Goal: Task Accomplishment & Management: Manage account settings

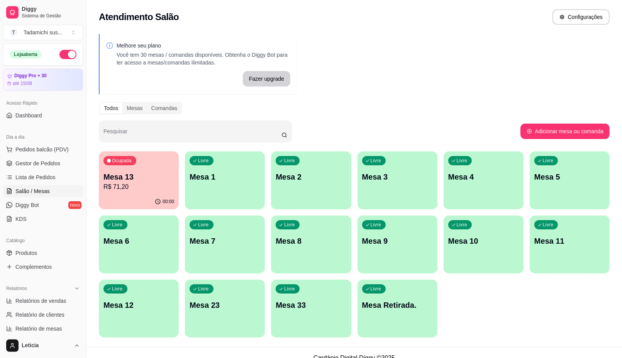
click at [150, 181] on p "Mesa 13" at bounding box center [138, 176] width 71 height 11
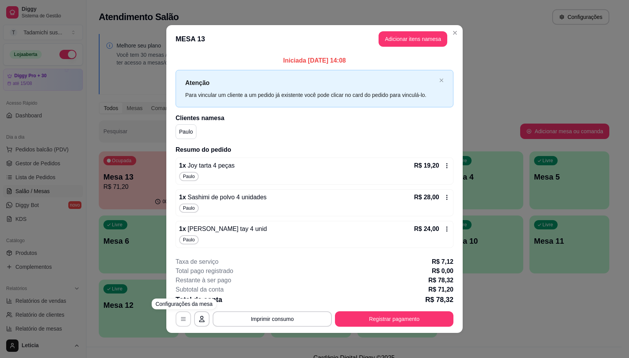
click at [181, 322] on icon "button" at bounding box center [183, 319] width 6 height 6
click at [260, 319] on button "Imprimir consumo" at bounding box center [272, 318] width 119 height 15
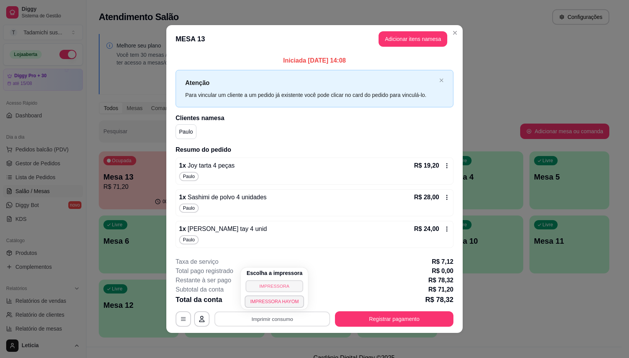
click at [269, 286] on button "IMPRESSORA" at bounding box center [275, 286] width 58 height 12
click at [446, 199] on icon at bounding box center [447, 197] width 6 height 6
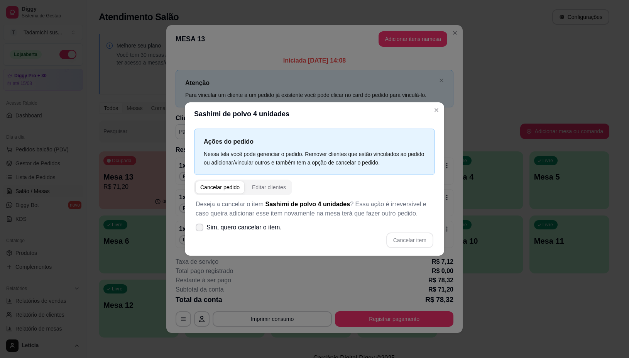
click at [200, 229] on icon at bounding box center [199, 227] width 6 height 5
click at [200, 229] on input "Sim, quero cancelar o item." at bounding box center [197, 230] width 5 height 5
checkbox input "true"
click at [410, 233] on button "Cancelar item" at bounding box center [410, 239] width 46 height 15
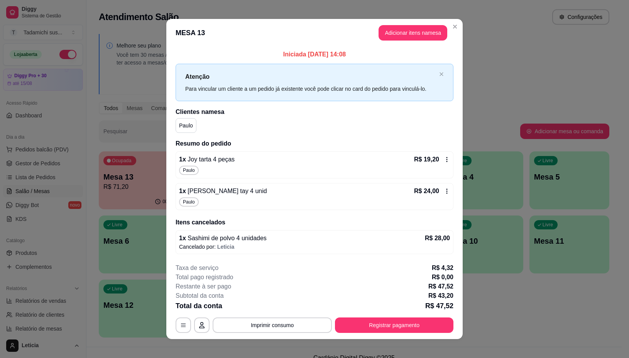
click at [445, 191] on icon at bounding box center [447, 191] width 6 height 6
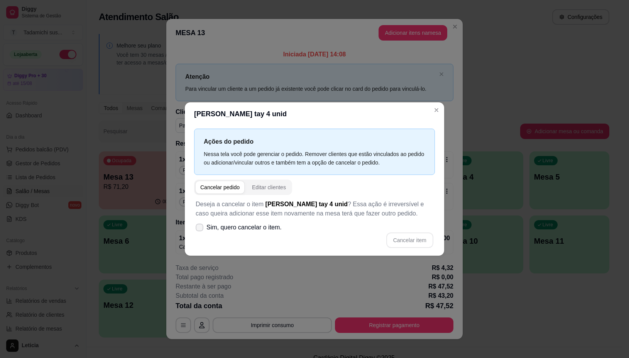
click at [195, 228] on label "Sim, quero cancelar o item." at bounding box center [239, 227] width 92 height 15
click at [195, 228] on input "Sim, quero cancelar o item." at bounding box center [197, 230] width 5 height 5
checkbox input "true"
click at [413, 234] on button "Cancelar item" at bounding box center [410, 239] width 46 height 15
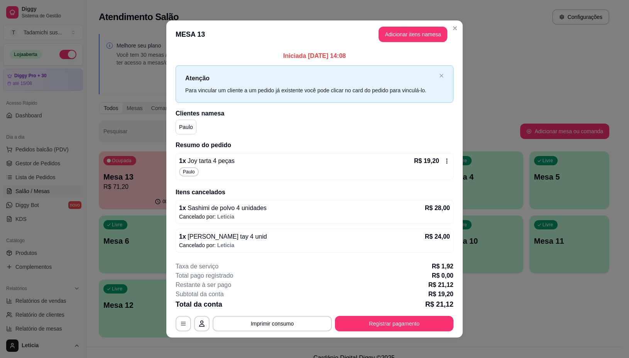
click at [447, 162] on icon at bounding box center [447, 161] width 1 height 5
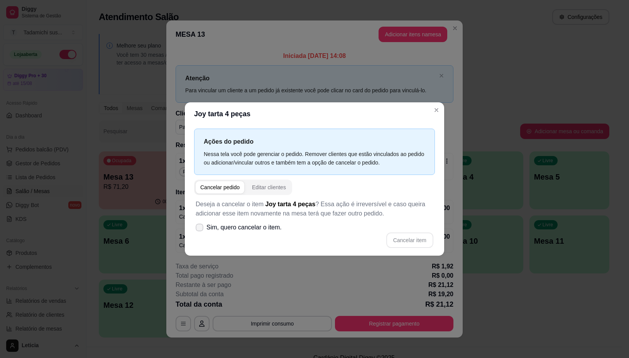
click at [202, 230] on span at bounding box center [200, 227] width 8 height 8
click at [200, 230] on input "Sim, quero cancelar o item." at bounding box center [197, 230] width 5 height 5
checkbox input "true"
click at [431, 242] on button "Cancelar item" at bounding box center [410, 239] width 46 height 15
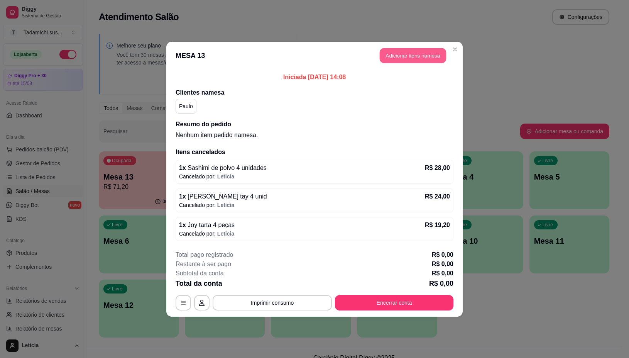
click at [414, 56] on button "Adicionar itens na mesa" at bounding box center [413, 55] width 66 height 15
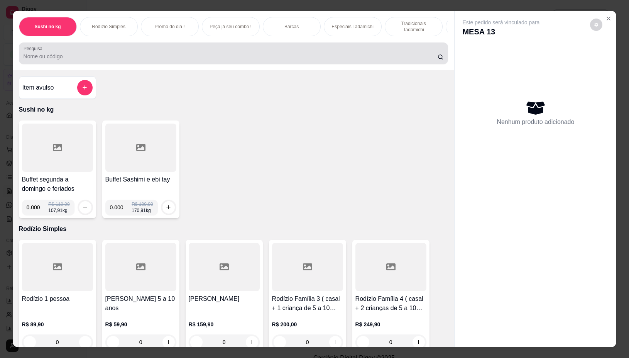
click at [101, 53] on div at bounding box center [234, 53] width 420 height 15
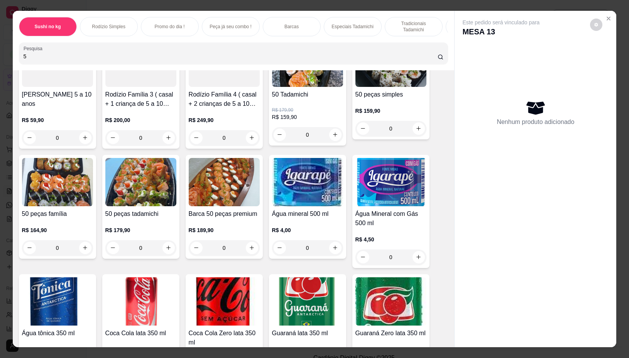
scroll to position [96, 0]
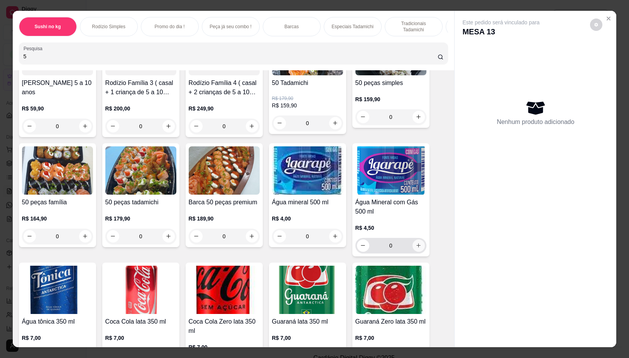
type input "5"
click at [416, 247] on icon "increase-product-quantity" at bounding box center [419, 245] width 6 height 6
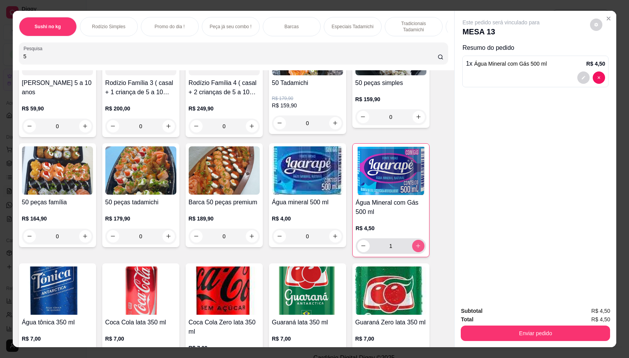
type input "1"
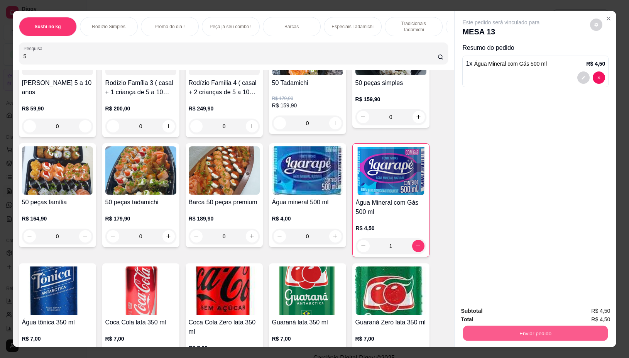
click at [507, 327] on button "Enviar pedido" at bounding box center [535, 333] width 145 height 15
click at [500, 310] on button "Não registrar e enviar pedido" at bounding box center [509, 310] width 78 height 14
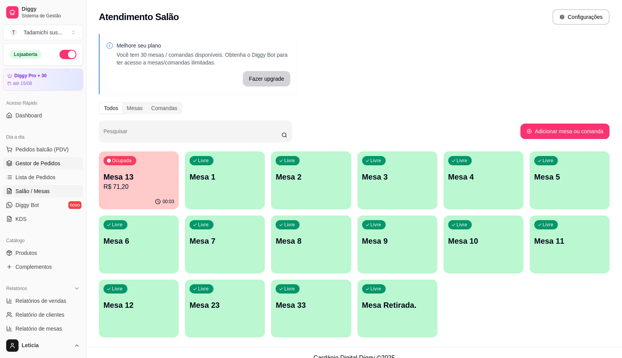
click at [51, 165] on span "Gestor de Pedidos" at bounding box center [37, 163] width 45 height 8
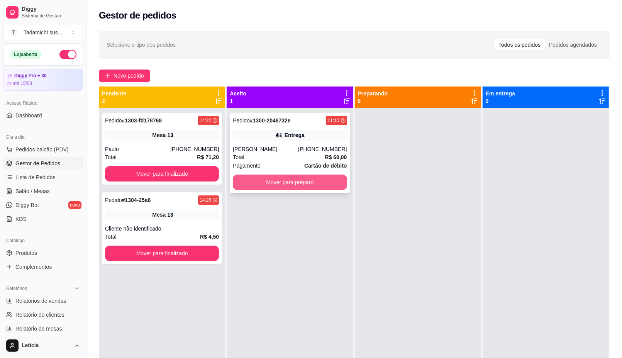
click at [310, 179] on button "Mover para preparo" at bounding box center [290, 181] width 114 height 15
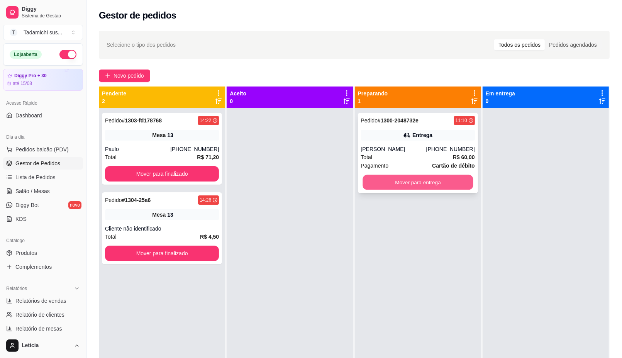
click at [389, 188] on button "Mover para entrega" at bounding box center [417, 182] width 110 height 15
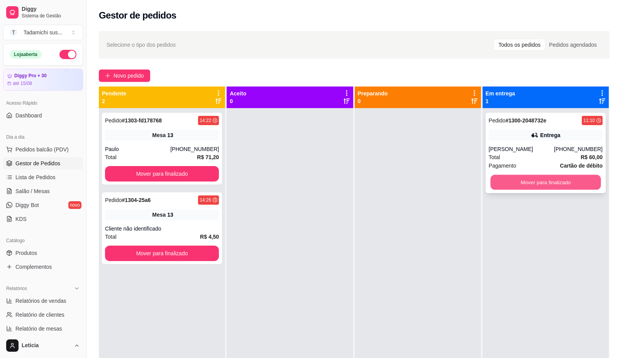
click at [551, 182] on button "Mover para finalizado" at bounding box center [545, 182] width 110 height 15
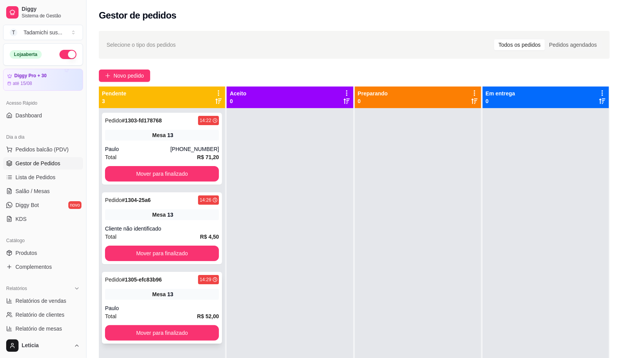
click at [145, 305] on div "Paulo" at bounding box center [162, 308] width 114 height 8
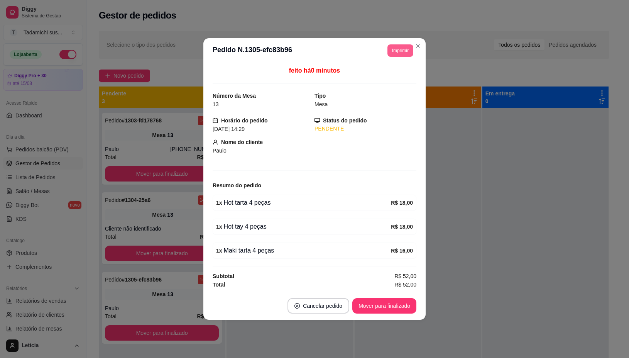
click at [396, 51] on button "Imprimir" at bounding box center [400, 50] width 26 height 12
click at [369, 74] on button "IMPRESSORA" at bounding box center [384, 77] width 58 height 12
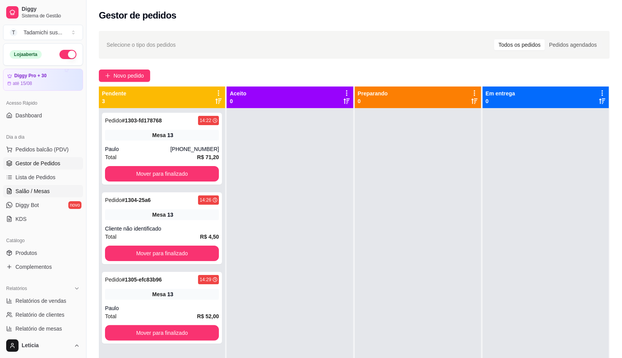
click at [40, 188] on span "Salão / Mesas" at bounding box center [32, 191] width 34 height 8
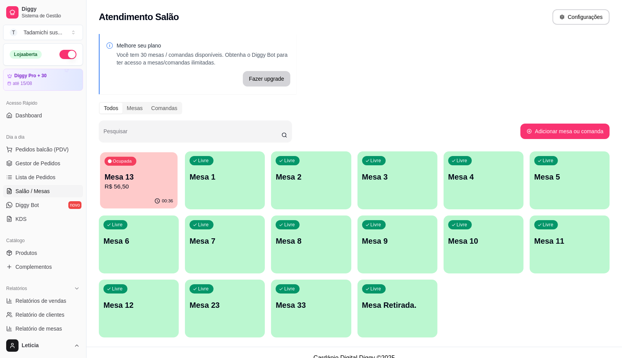
click at [132, 193] on div "Ocupada Mesa 13 R$ 56,50" at bounding box center [139, 173] width 78 height 42
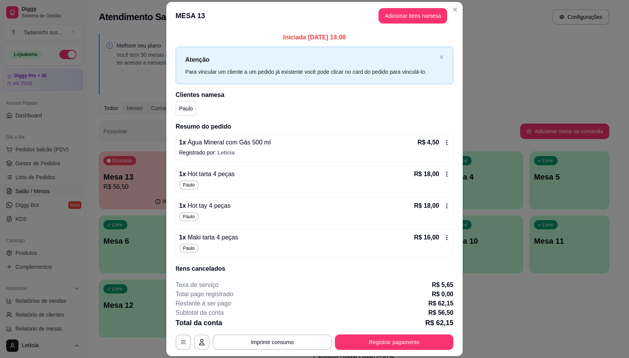
click at [444, 176] on icon at bounding box center [447, 174] width 6 height 6
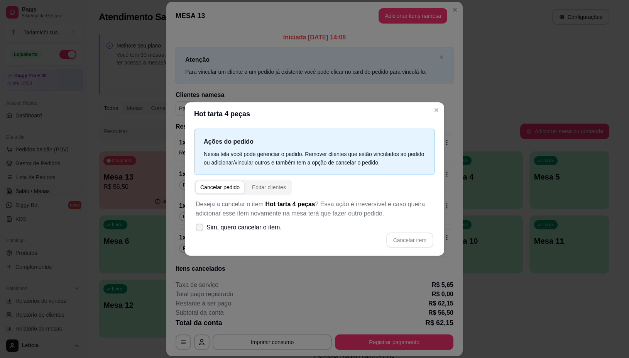
click at [199, 229] on icon at bounding box center [199, 227] width 6 height 5
click at [199, 229] on input "Sim, quero cancelar o item." at bounding box center [197, 230] width 5 height 5
checkbox input "true"
click at [401, 244] on button "Cancelar item" at bounding box center [409, 239] width 47 height 15
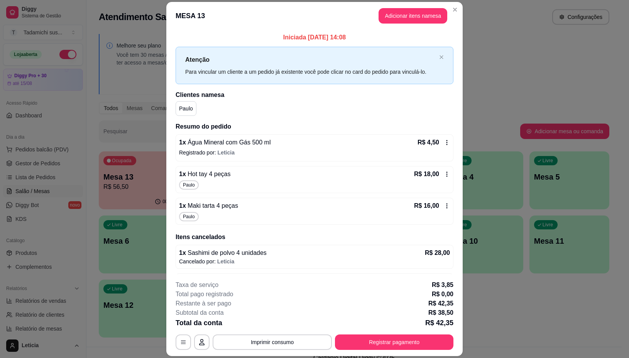
click at [444, 175] on icon at bounding box center [447, 174] width 6 height 6
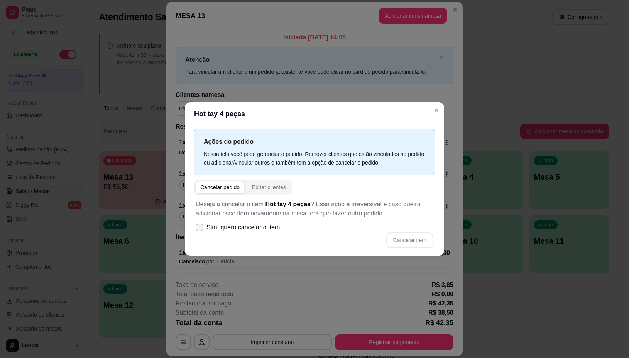
click at [200, 223] on label "Sim, quero cancelar o item." at bounding box center [239, 227] width 92 height 15
click at [200, 228] on input "Sim, quero cancelar o item." at bounding box center [197, 230] width 5 height 5
click at [200, 223] on label "Sim, quero cancelar o item." at bounding box center [239, 227] width 92 height 15
click at [200, 228] on input "Sim, quero cancelar o item." at bounding box center [197, 230] width 5 height 5
click at [204, 229] on label "Sim, quero cancelar o item." at bounding box center [239, 227] width 92 height 15
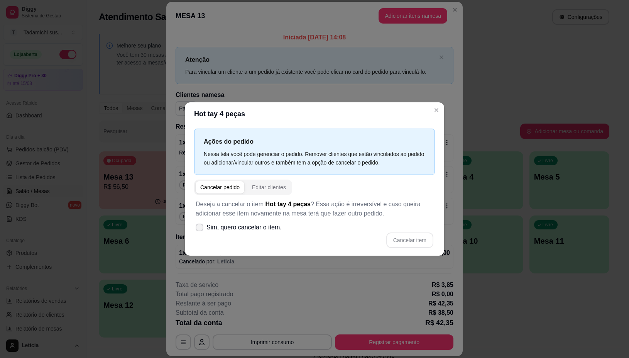
click at [200, 229] on input "Sim, quero cancelar o item." at bounding box center [197, 230] width 5 height 5
checkbox input "true"
click at [412, 244] on button "Cancelar item" at bounding box center [409, 239] width 47 height 15
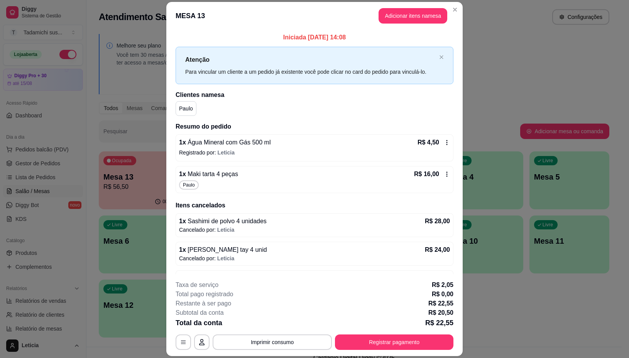
click at [444, 173] on icon at bounding box center [447, 174] width 6 height 6
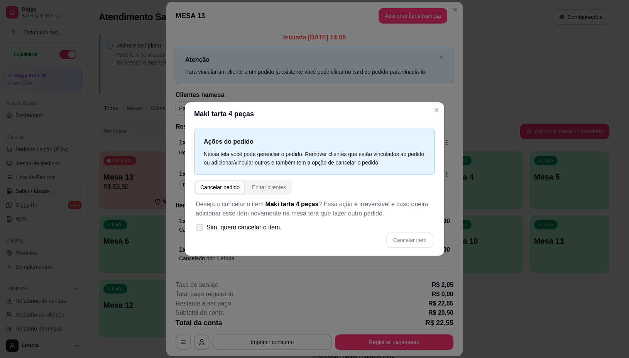
click at [208, 228] on span "Sim, quero cancelar o item." at bounding box center [243, 227] width 75 height 9
click at [200, 228] on input "Sim, quero cancelar o item." at bounding box center [197, 230] width 5 height 5
checkbox input "true"
click at [412, 245] on button "Cancelar item" at bounding box center [410, 239] width 46 height 15
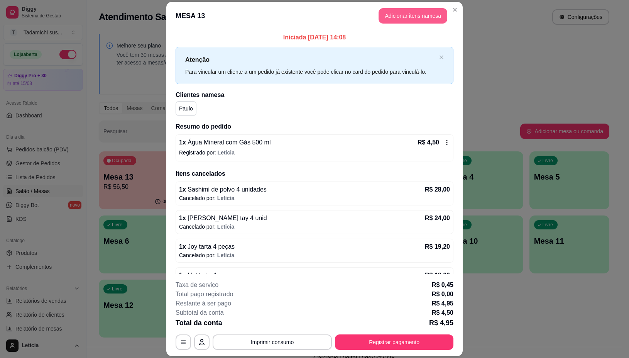
click at [398, 16] on button "Adicionar itens na mesa" at bounding box center [413, 15] width 69 height 15
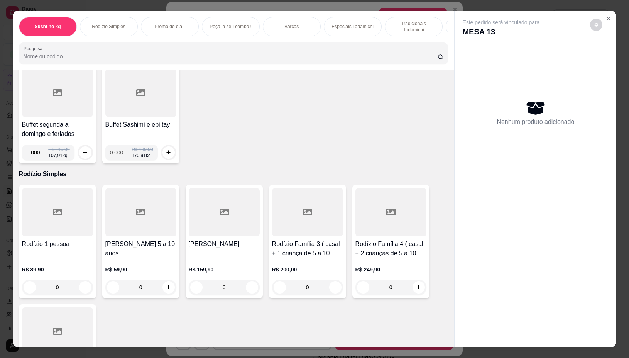
scroll to position [96, 0]
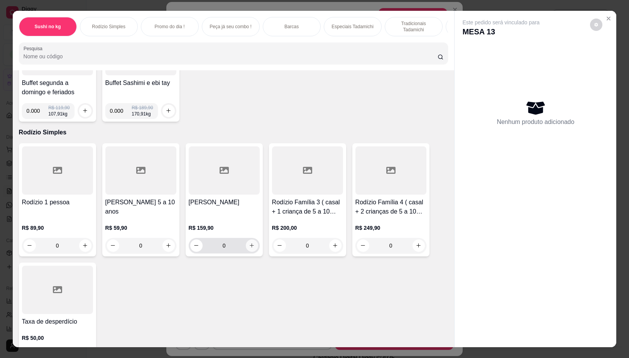
click at [249, 248] on icon "increase-product-quantity" at bounding box center [252, 245] width 6 height 6
type input "1"
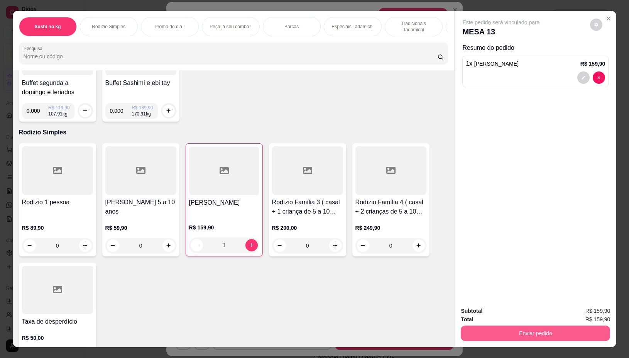
click at [500, 331] on button "Enviar pedido" at bounding box center [535, 332] width 149 height 15
click at [516, 311] on button "Não registrar e enviar pedido" at bounding box center [509, 310] width 80 height 15
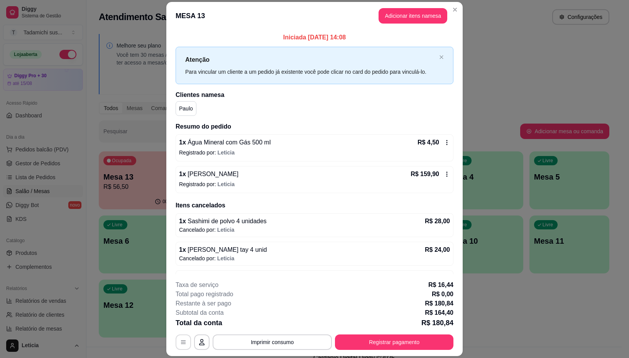
click at [181, 338] on button "button" at bounding box center [183, 341] width 15 height 15
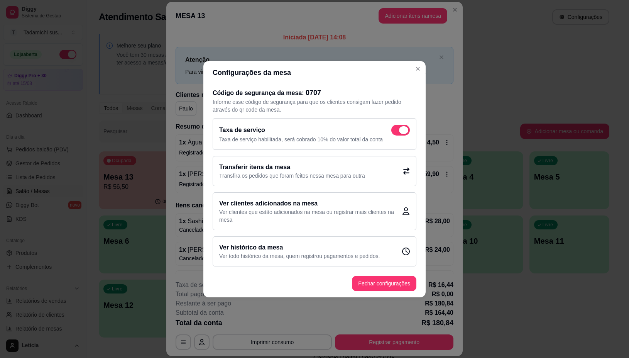
click at [402, 125] on span at bounding box center [400, 130] width 19 height 11
click at [396, 131] on input "checkbox" at bounding box center [393, 133] width 5 height 5
checkbox input "false"
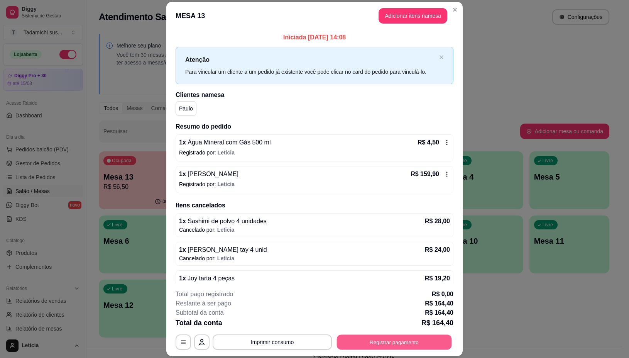
click at [371, 338] on button "Registrar pagamento" at bounding box center [394, 342] width 115 height 15
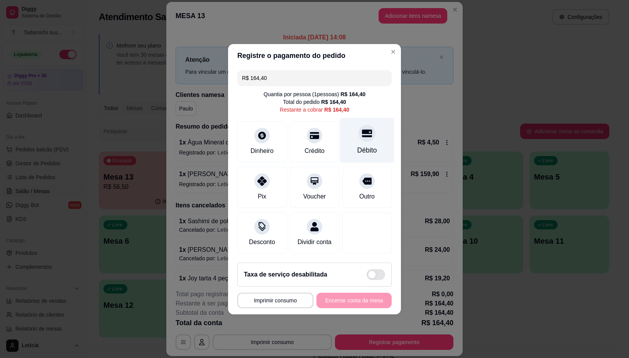
click at [361, 136] on div at bounding box center [367, 133] width 17 height 17
type input "R$ 0,00"
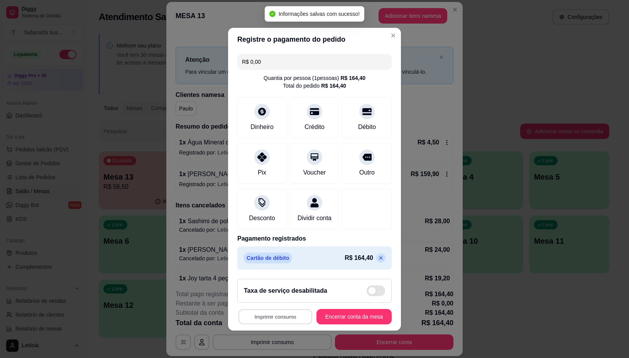
click at [255, 321] on button "Imprimir consumo" at bounding box center [275, 316] width 74 height 15
click at [265, 284] on button "IMPRESSORA" at bounding box center [273, 288] width 58 height 12
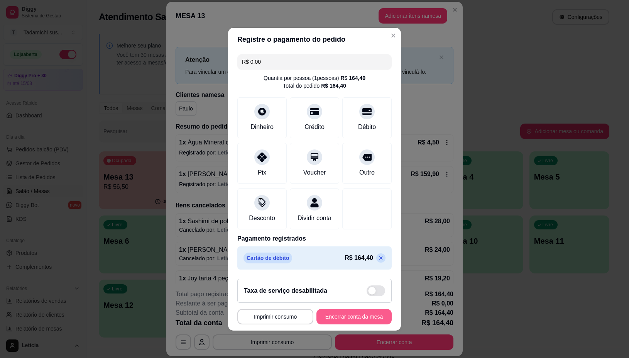
click at [342, 321] on button "Encerrar conta da mesa" at bounding box center [353, 316] width 75 height 15
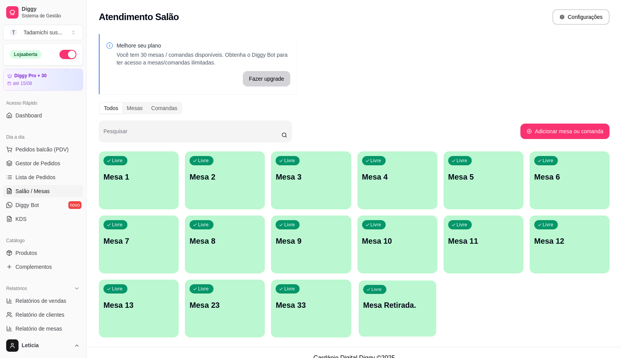
click at [413, 311] on div "Livre Mesa Retirada." at bounding box center [398, 303] width 78 height 47
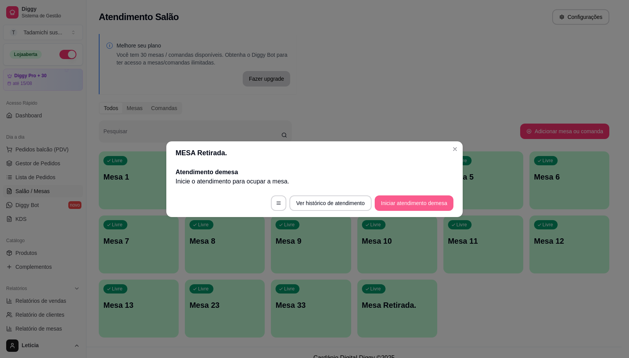
click at [408, 203] on button "Iniciar atendimento de mesa" at bounding box center [414, 202] width 79 height 15
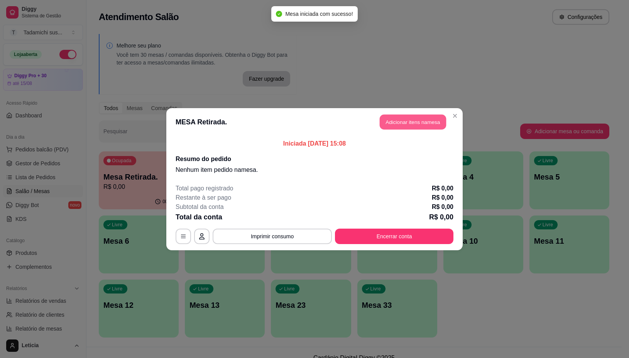
click at [419, 125] on button "Adicionar itens na mesa" at bounding box center [413, 121] width 66 height 15
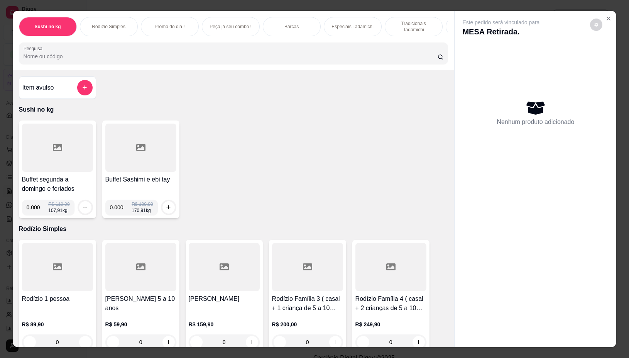
click at [117, 210] on input "0.000" at bounding box center [121, 207] width 22 height 15
click at [120, 211] on input "0.000" at bounding box center [121, 207] width 22 height 15
click at [162, 209] on button "increase-product-quantity" at bounding box center [168, 207] width 12 height 12
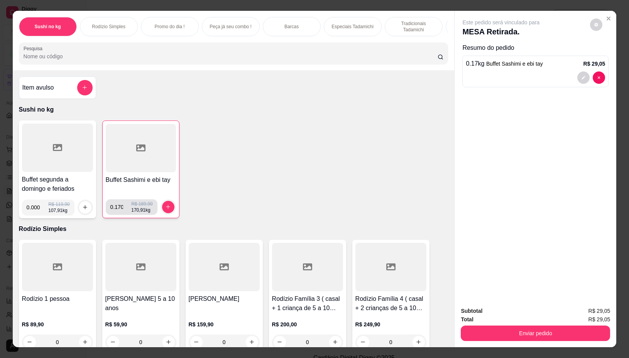
click at [134, 211] on div "0.170 R$ 189,90 170,91 kg" at bounding box center [131, 206] width 42 height 15
click at [134, 213] on div "0.170 R$ 189,90 170,91 kg" at bounding box center [131, 206] width 42 height 15
click at [136, 212] on div "0.170 R$ 189,90 170,91 kg" at bounding box center [131, 206] width 42 height 15
click at [135, 211] on div "0.170 R$ 189,90 170,91 kg" at bounding box center [131, 206] width 42 height 15
type input "0.174"
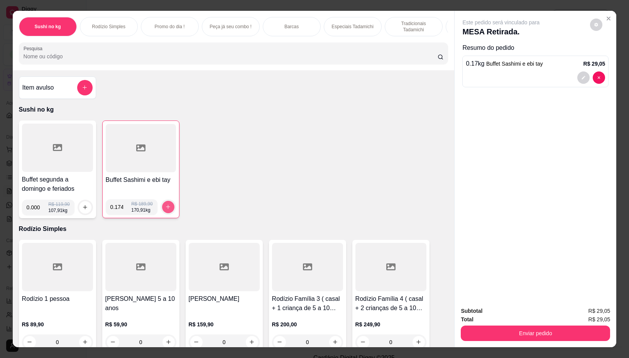
click at [165, 210] on icon "increase-product-quantity" at bounding box center [168, 207] width 6 height 6
click at [496, 329] on button "Enviar pedido" at bounding box center [535, 332] width 149 height 15
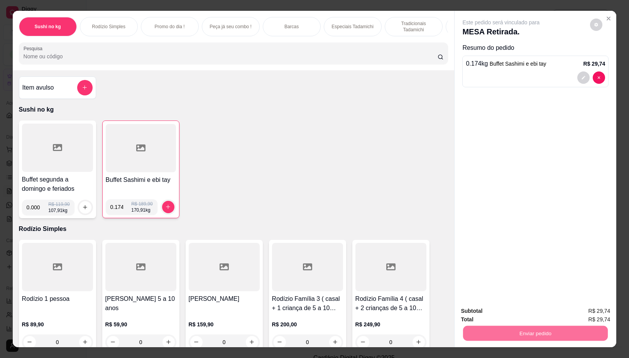
click at [506, 313] on button "Não registrar e enviar pedido" at bounding box center [509, 310] width 78 height 14
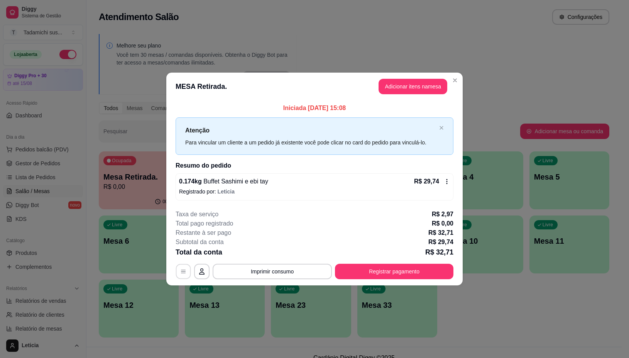
click at [186, 273] on icon "button" at bounding box center [183, 271] width 6 height 6
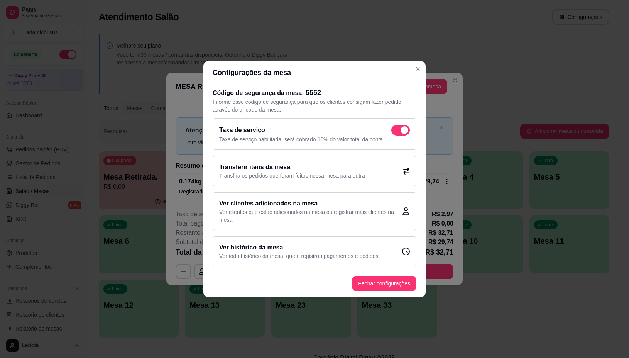
click at [406, 129] on span at bounding box center [405, 130] width 8 height 8
click at [396, 131] on input "checkbox" at bounding box center [393, 133] width 5 height 5
checkbox input "false"
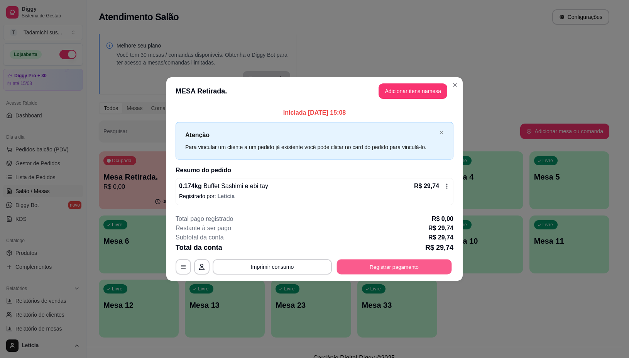
click at [369, 272] on button "Registrar pagamento" at bounding box center [394, 266] width 115 height 15
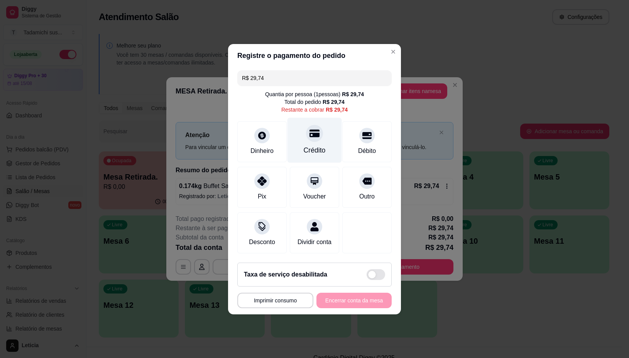
click at [317, 131] on div at bounding box center [314, 133] width 17 height 17
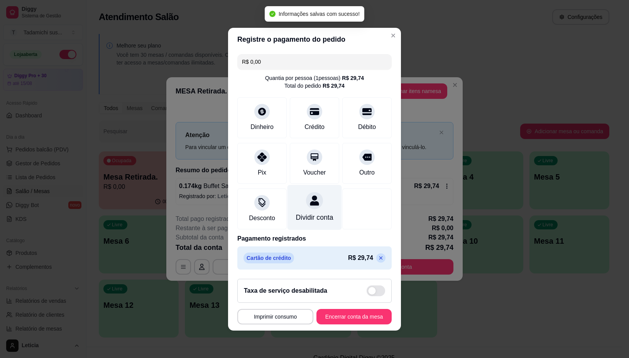
type input "R$ 0,00"
click at [267, 320] on button "Imprimir consumo" at bounding box center [275, 316] width 74 height 15
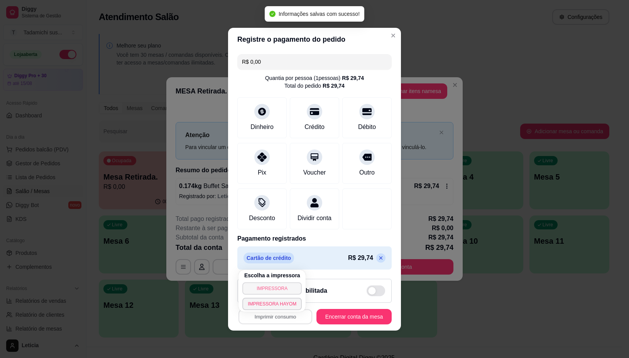
click at [268, 284] on button "IMPRESSORA" at bounding box center [271, 288] width 59 height 12
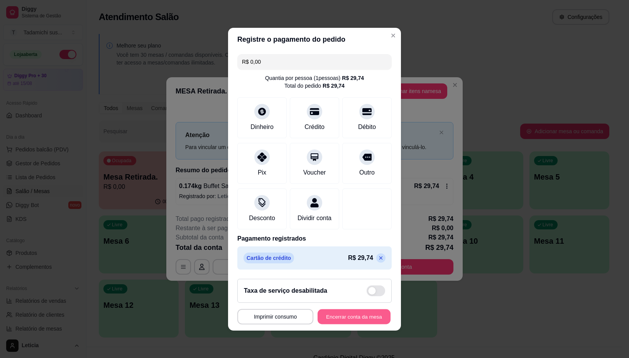
click at [337, 319] on button "Encerrar conta da mesa" at bounding box center [354, 316] width 73 height 15
